Goal: Task Accomplishment & Management: Manage account settings

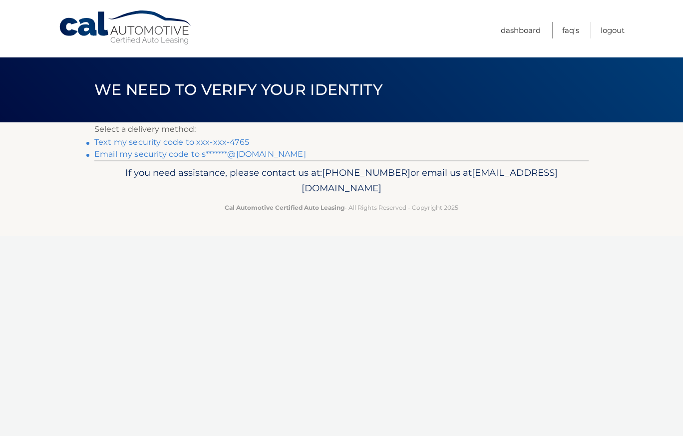
click at [195, 142] on link "Text my security code to xxx-xxx-4765" at bounding box center [171, 141] width 155 height 9
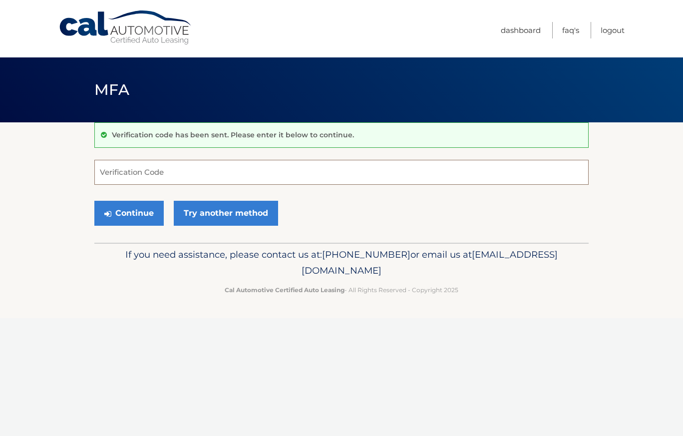
click at [162, 173] on input "Verification Code" at bounding box center [341, 172] width 494 height 25
type input "630698"
click at [94, 201] on button "Continue" at bounding box center [128, 213] width 69 height 25
click at [140, 215] on button "Continue" at bounding box center [128, 213] width 69 height 25
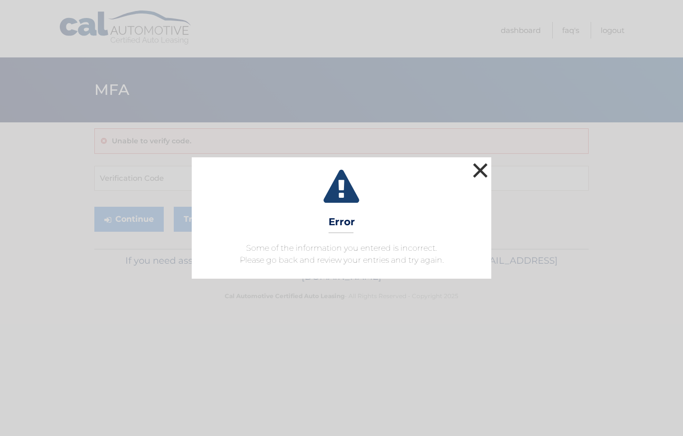
click at [480, 165] on button "×" at bounding box center [480, 170] width 20 height 20
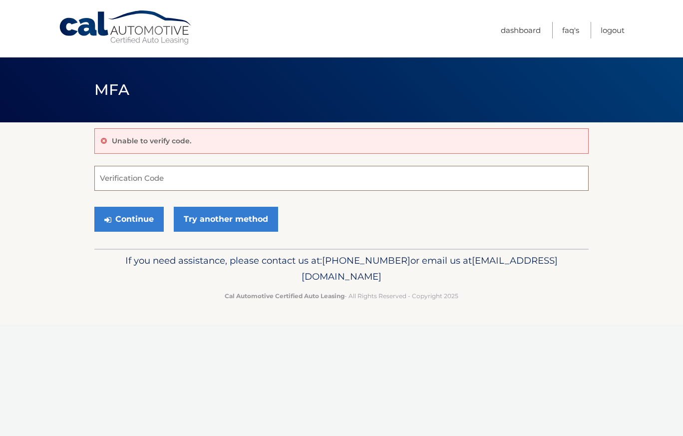
click at [125, 181] on input "Verification Code" at bounding box center [341, 178] width 494 height 25
type input "630698"
click at [125, 215] on button "Continue" at bounding box center [128, 219] width 69 height 25
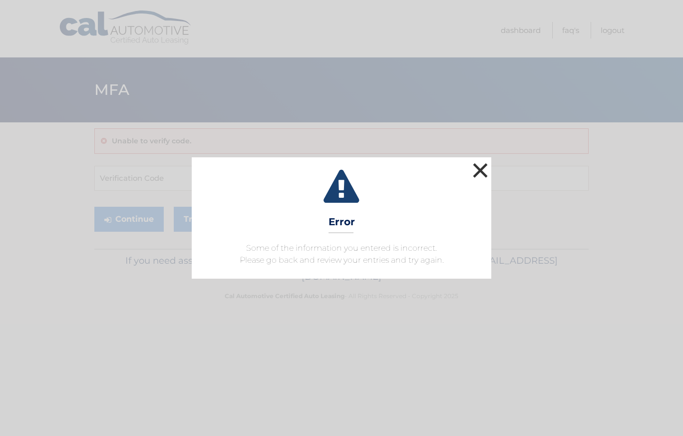
drag, startPoint x: 486, startPoint y: 164, endPoint x: 478, endPoint y: 168, distance: 8.5
click at [486, 164] on button "×" at bounding box center [480, 170] width 20 height 20
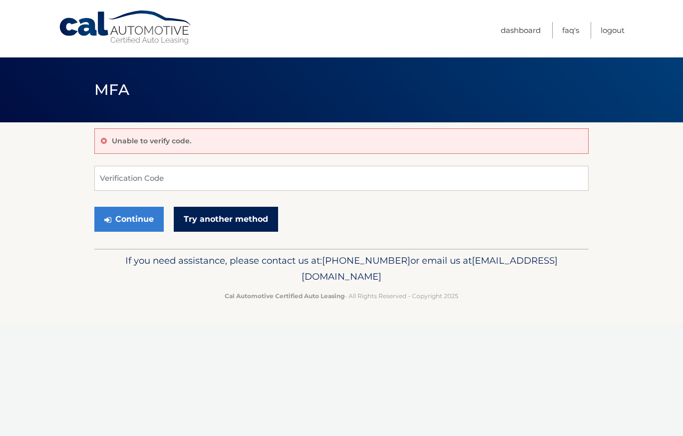
click at [218, 222] on link "Try another method" at bounding box center [226, 219] width 104 height 25
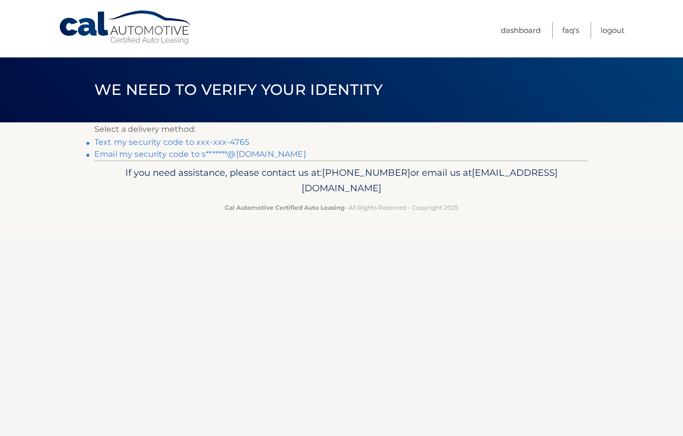
click at [248, 154] on link "Email my security code to s*******@[DOMAIN_NAME]" at bounding box center [200, 153] width 212 height 9
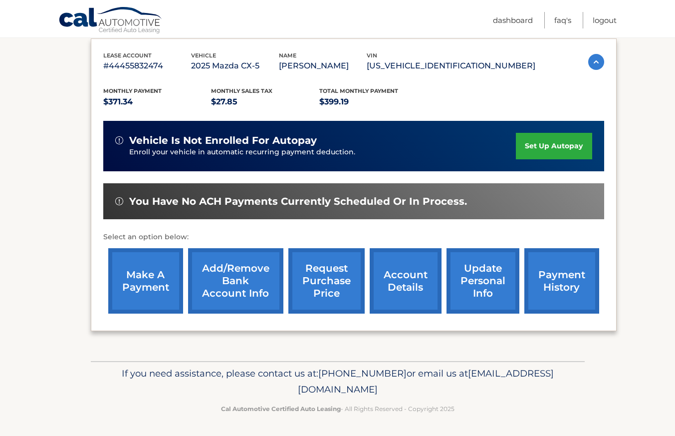
scroll to position [169, 0]
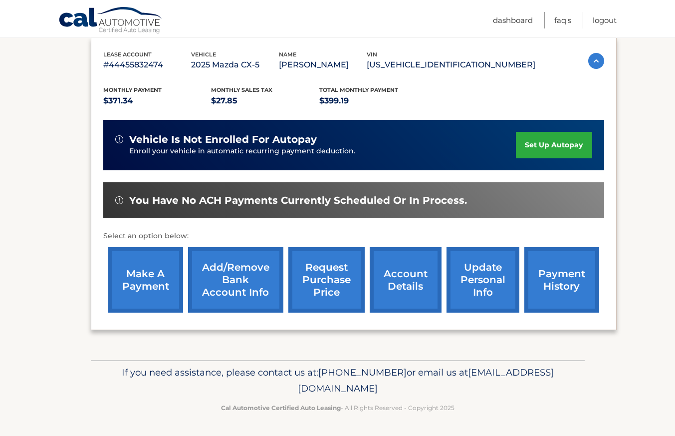
click at [568, 279] on link "payment history" at bounding box center [562, 279] width 75 height 65
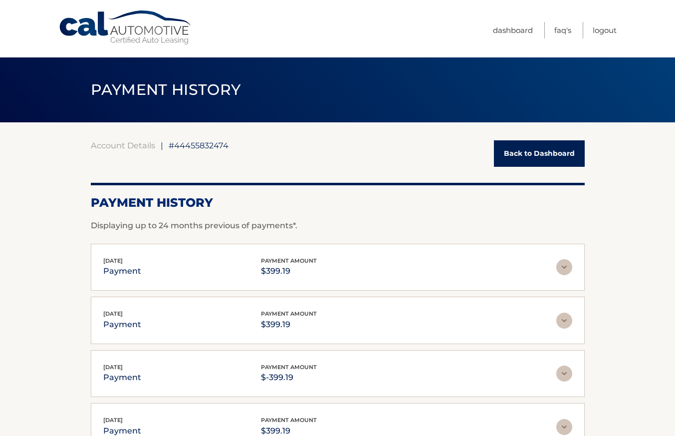
click at [563, 165] on link "Back to Dashboard" at bounding box center [539, 153] width 91 height 26
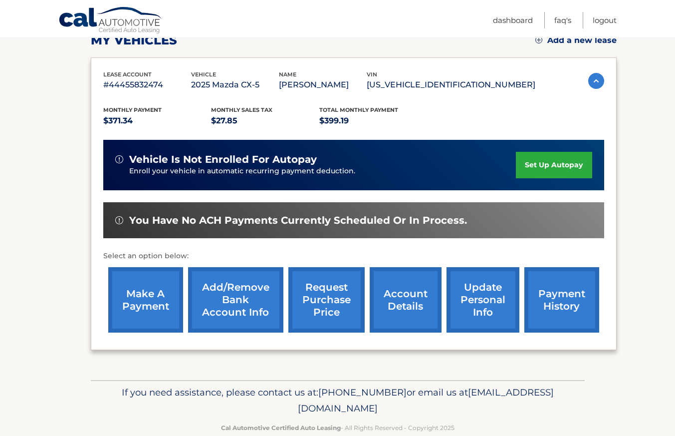
scroll to position [150, 0]
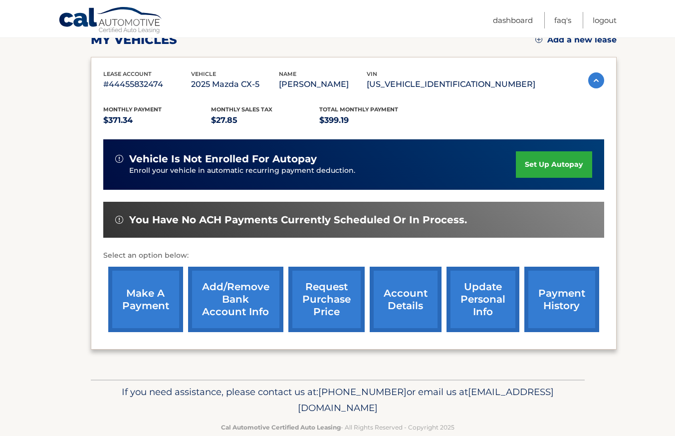
click at [139, 301] on link "make a payment" at bounding box center [145, 299] width 75 height 65
drag, startPoint x: 554, startPoint y: 169, endPoint x: 373, endPoint y: 208, distance: 184.9
click at [554, 169] on link "set up autopay" at bounding box center [554, 164] width 76 height 26
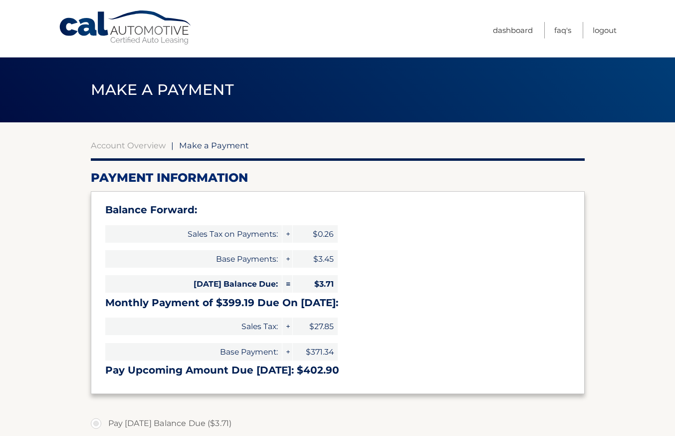
select select "ZGI5NmNhZjQtMGVlZS00NjdmLWE1NjYtOThlMDk5NDY1NGRl"
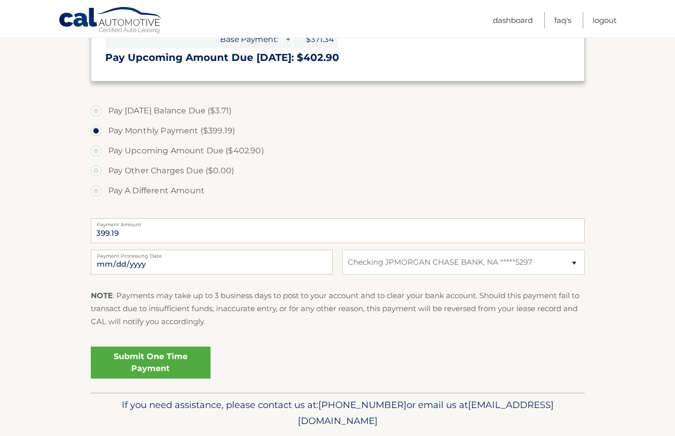
scroll to position [345, 0]
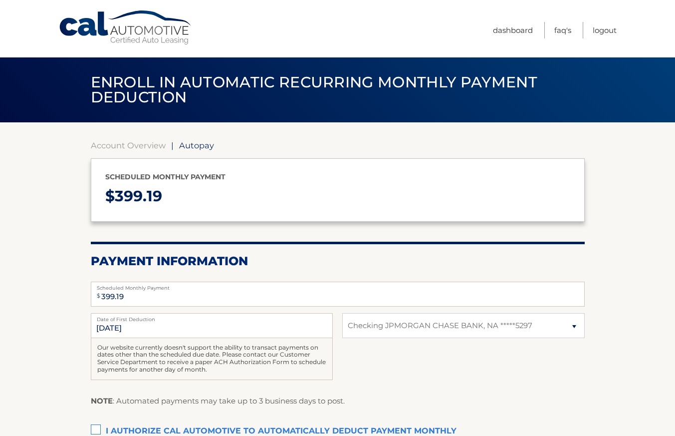
select select "ZGI5NmNhZjQtMGVlZS00NjdmLWE1NjYtOThlMDk5NDY1NGRl"
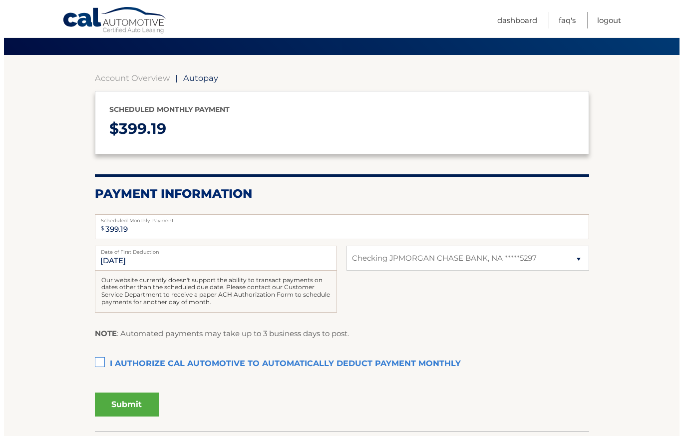
scroll to position [138, 0]
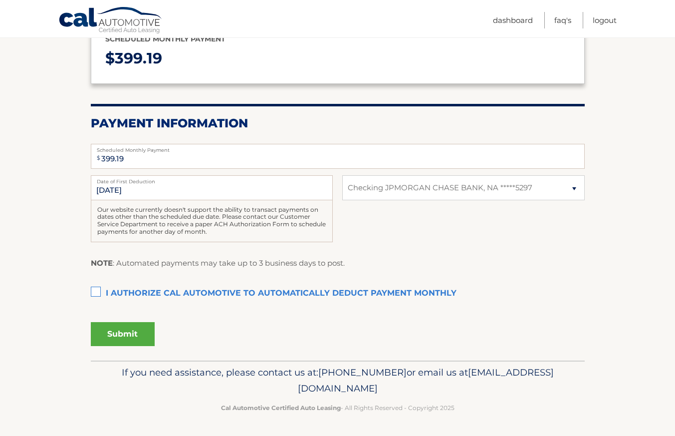
click at [95, 291] on label "I authorize cal automotive to automatically deduct payment monthly This checkbo…" at bounding box center [338, 294] width 494 height 20
click at [0, 0] on input "I authorize cal automotive to automatically deduct payment monthly This checkbo…" at bounding box center [0, 0] width 0 height 0
click at [529, 194] on select "Select Bank Account Checking JPMORGAN CHASE BANK, NA *****5297" at bounding box center [463, 187] width 242 height 25
drag, startPoint x: 529, startPoint y: 194, endPoint x: 511, endPoint y: 216, distance: 28.0
click at [529, 194] on select "Select Bank Account Checking JPMORGAN CHASE BANK, NA *****5297" at bounding box center [463, 187] width 242 height 25
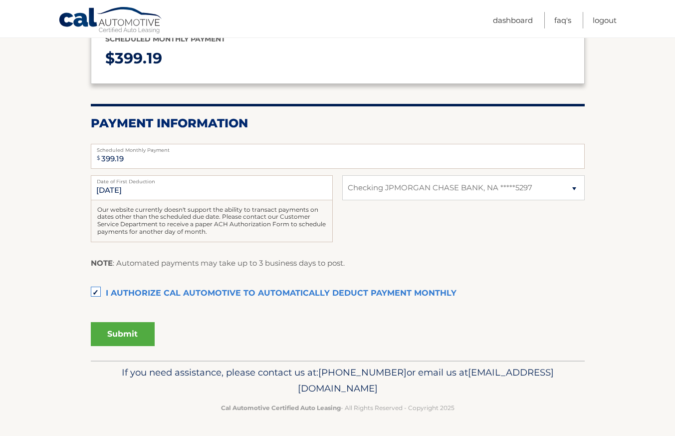
click at [133, 332] on button "Submit" at bounding box center [123, 334] width 64 height 24
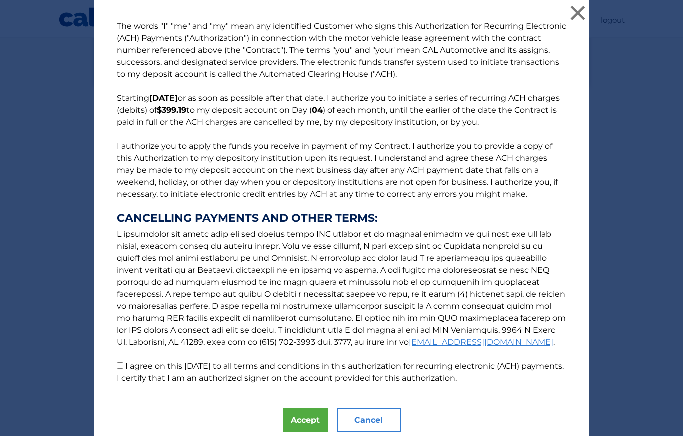
click at [118, 367] on input "I agree on this 10/06/2025 to all terms and conditions in this authorization fo…" at bounding box center [120, 365] width 6 height 6
checkbox input "true"
click at [298, 425] on button "Accept" at bounding box center [305, 420] width 45 height 24
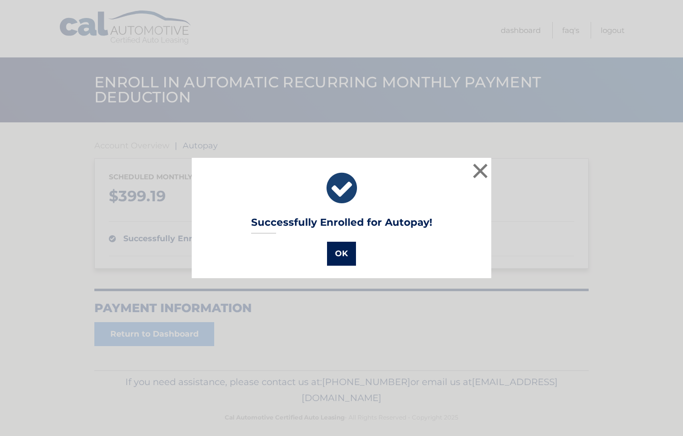
click at [343, 259] on button "OK" at bounding box center [341, 254] width 29 height 24
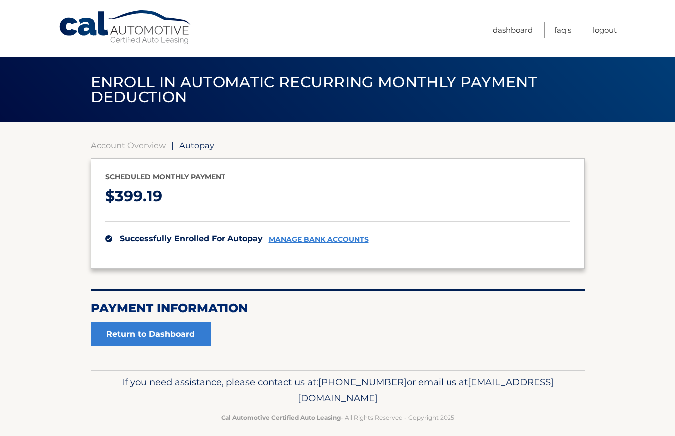
click at [147, 42] on link "Cal Automotive" at bounding box center [125, 27] width 135 height 35
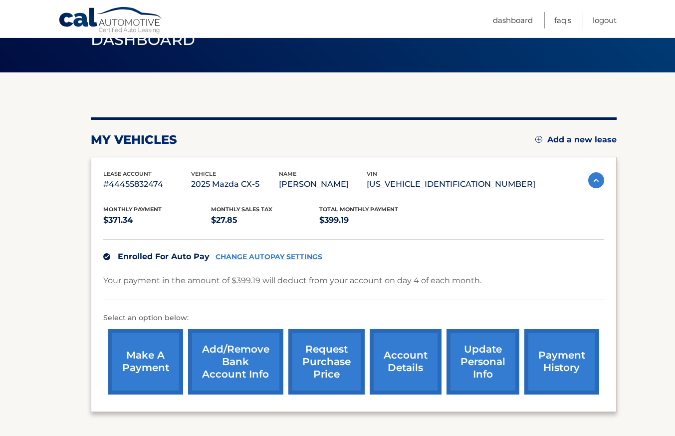
scroll to position [100, 0]
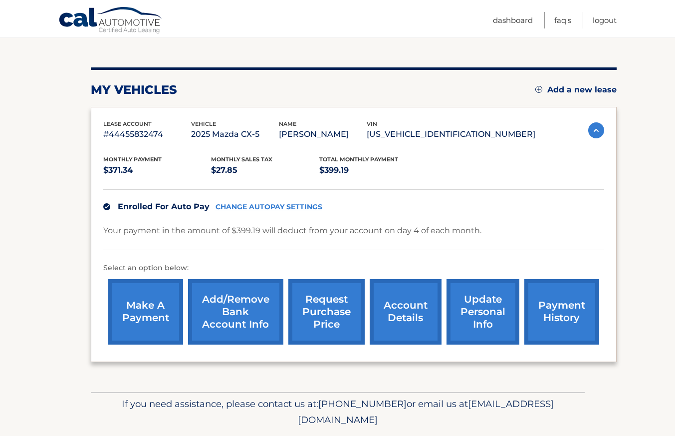
click at [270, 312] on link "Add/Remove bank account info" at bounding box center [235, 311] width 95 height 65
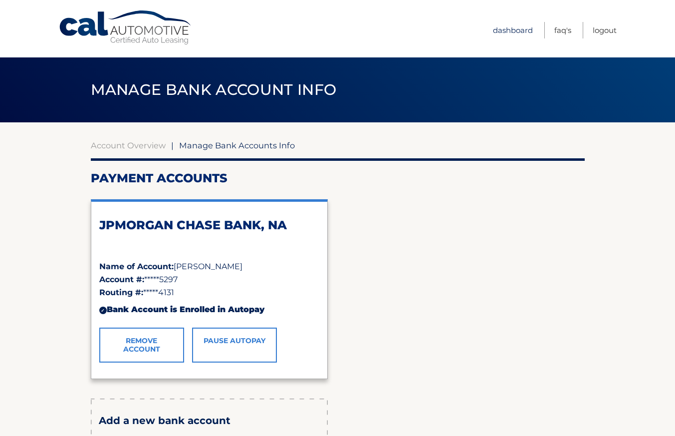
drag, startPoint x: 525, startPoint y: 26, endPoint x: 525, endPoint y: 35, distance: 9.0
click at [524, 26] on link "Dashboard" at bounding box center [513, 30] width 40 height 16
